Goal: Information Seeking & Learning: Learn about a topic

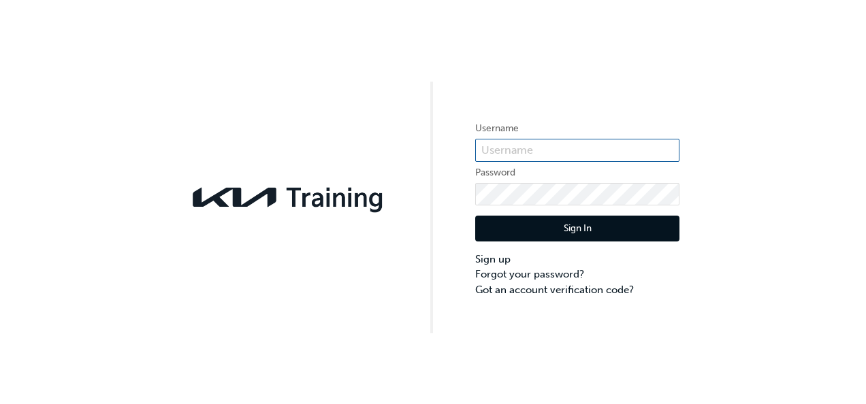
click at [527, 154] on input "text" at bounding box center [577, 150] width 204 height 23
type input "[EMAIL_ADDRESS][DOMAIN_NAME]"
click at [489, 224] on button "Sign In" at bounding box center [577, 229] width 204 height 26
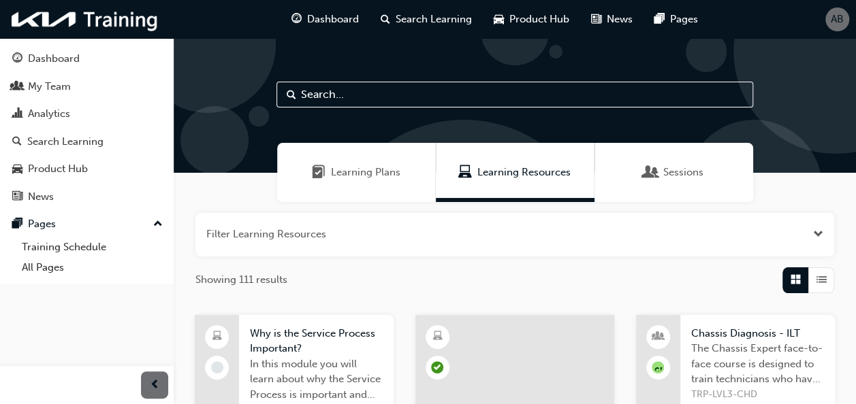
click at [421, 101] on input "text" at bounding box center [514, 95] width 476 height 26
type input "TK"
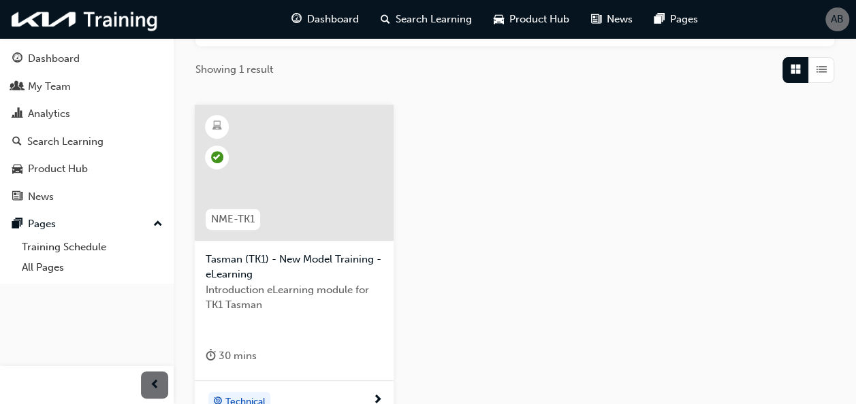
scroll to position [195, 0]
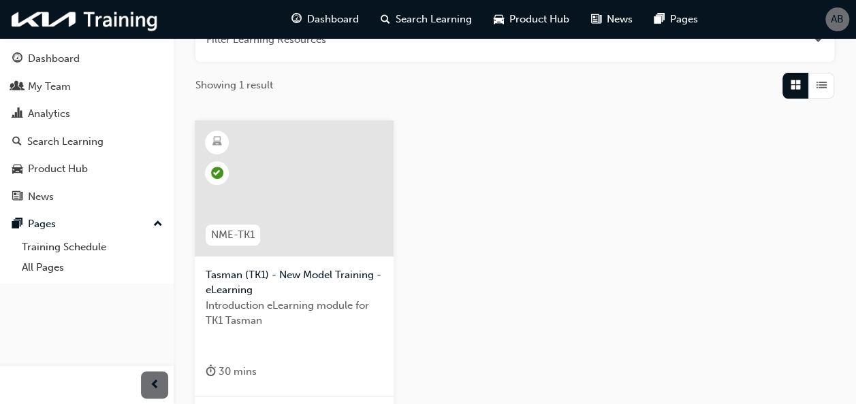
click at [285, 179] on div at bounding box center [294, 188] width 199 height 136
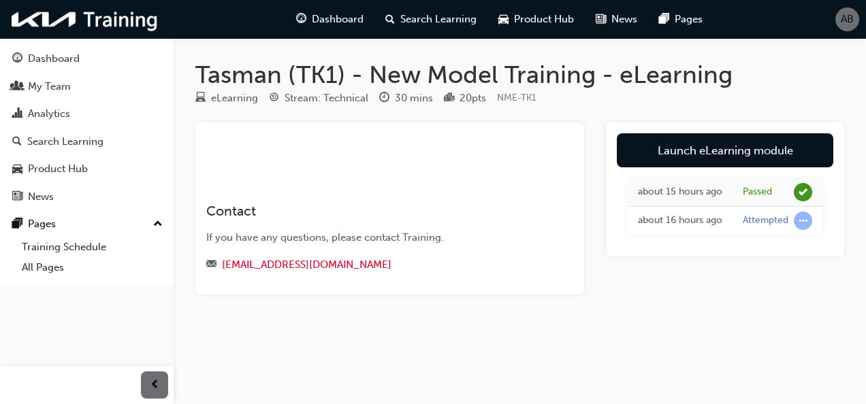
click at [559, 309] on div "Tasman (TK1) - New Model Training - eLearning eLearning Stream: Technical 30 mi…" at bounding box center [520, 199] width 692 height 278
click at [538, 334] on div "Tasman (TK1) - New Model Training - eLearning eLearning Stream: Technical 30 mi…" at bounding box center [520, 199] width 692 height 278
click at [851, 22] on span "AB" at bounding box center [847, 20] width 13 height 16
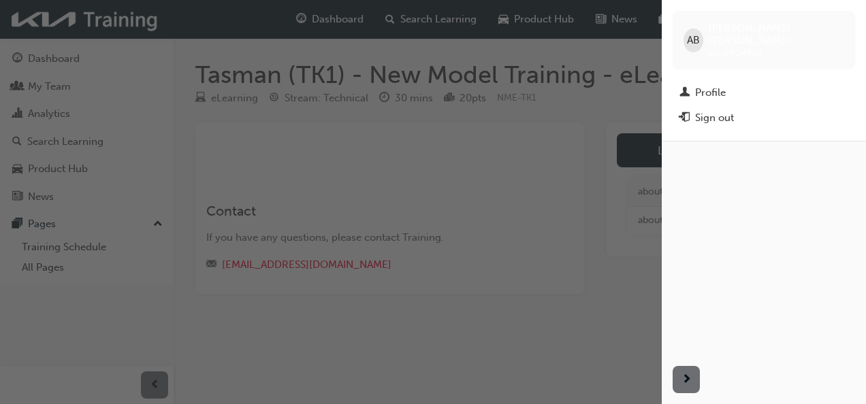
click at [756, 47] on span "kau85045d2" at bounding box center [736, 53] width 54 height 12
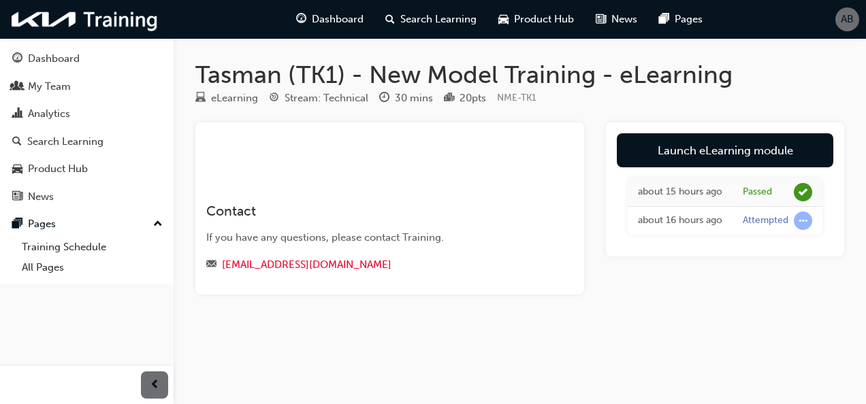
click at [849, 15] on span "AB" at bounding box center [847, 20] width 13 height 16
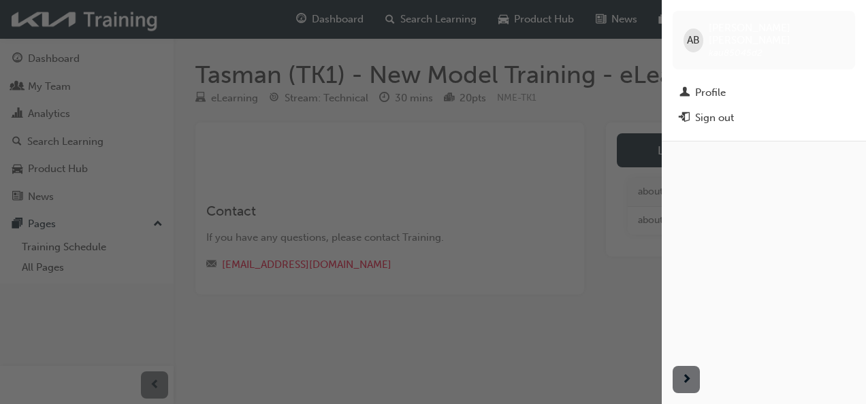
click at [829, 160] on div "button" at bounding box center [764, 248] width 204 height 214
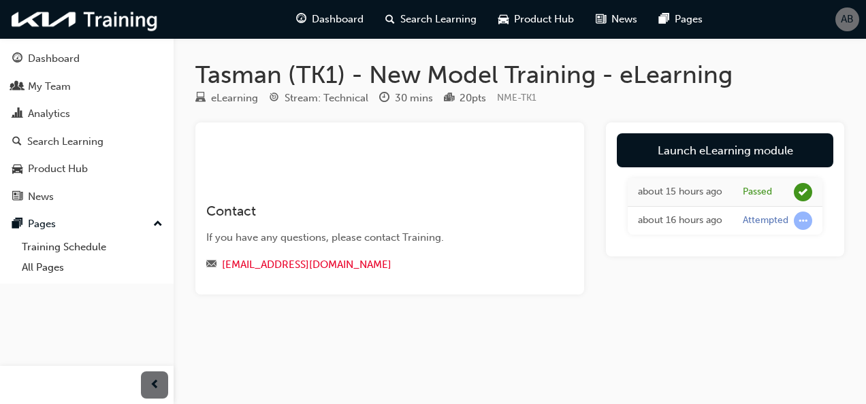
click at [440, 84] on h1 "Tasman (TK1) - New Model Training - eLearning" at bounding box center [519, 75] width 649 height 30
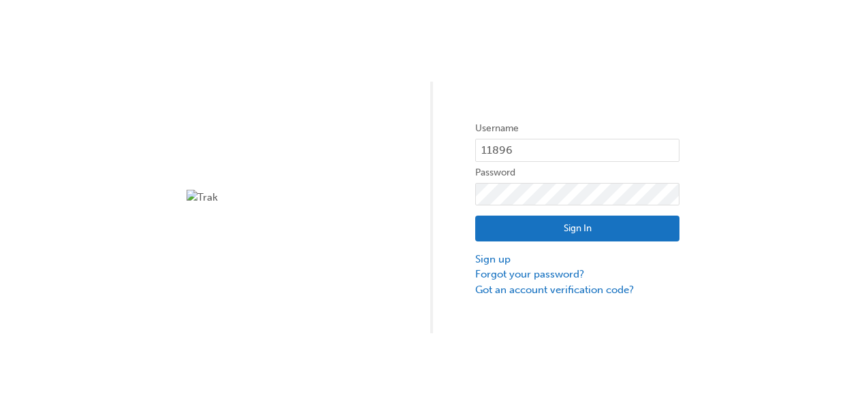
click at [534, 231] on button "Sign In" at bounding box center [577, 229] width 204 height 26
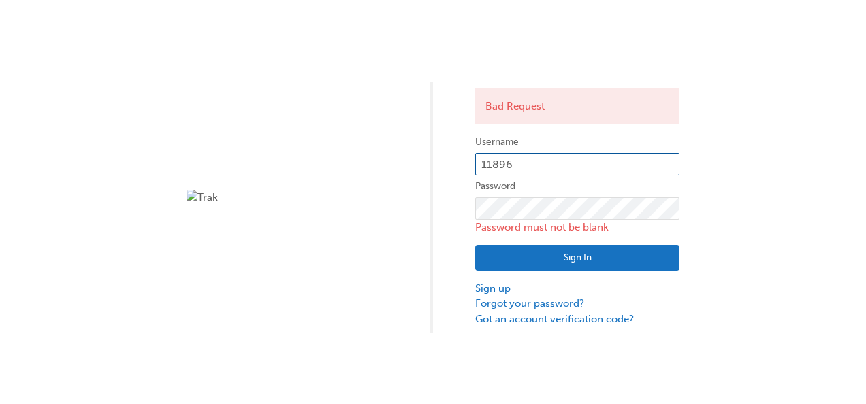
click at [530, 156] on input "11896" at bounding box center [577, 164] width 204 height 23
type input "1"
